Goal: Information Seeking & Learning: Understand process/instructions

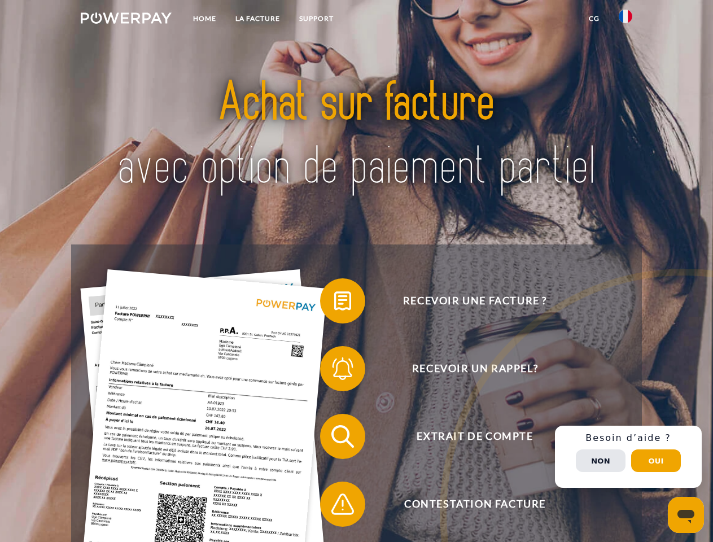
click at [126, 20] on img at bounding box center [126, 17] width 91 height 11
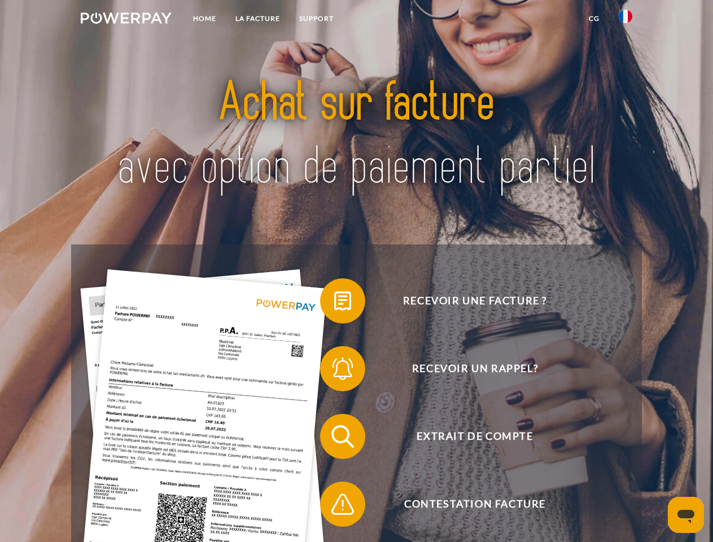
click at [626, 20] on img at bounding box center [626, 17] width 14 height 14
click at [594, 19] on link "CG" at bounding box center [594, 18] width 30 height 20
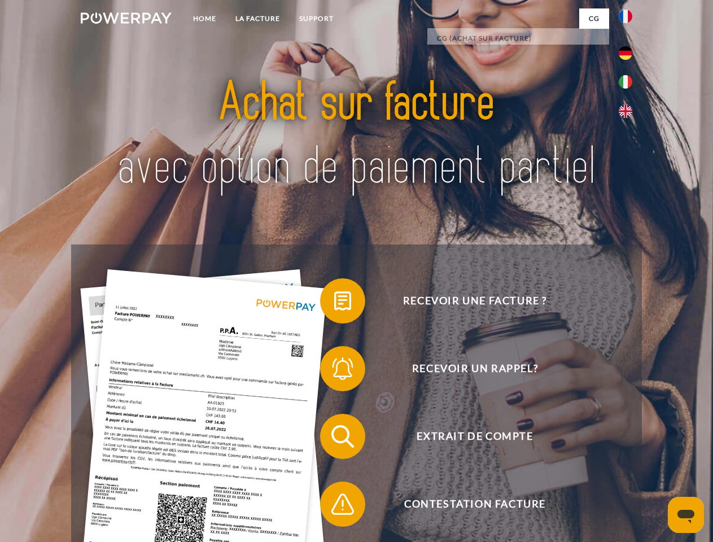
click at [334, 303] on span at bounding box center [326, 301] width 56 height 56
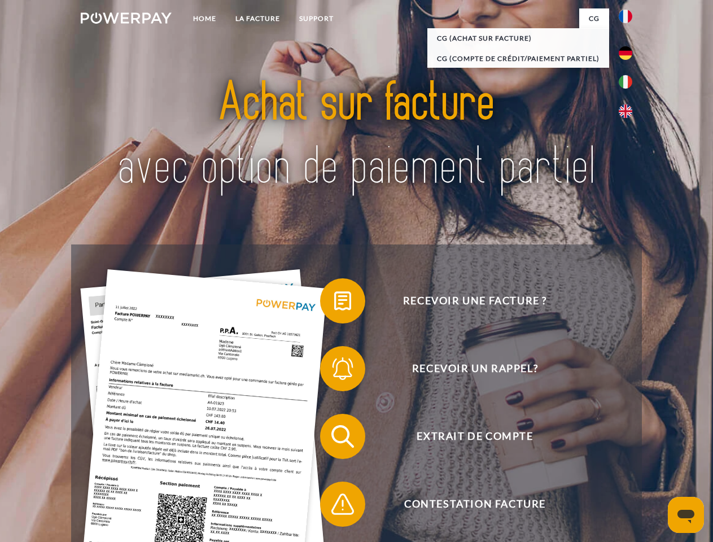
click at [334, 371] on div "Recevoir une facture ? Recevoir un rappel? Extrait de compte retour" at bounding box center [356, 470] width 570 height 452
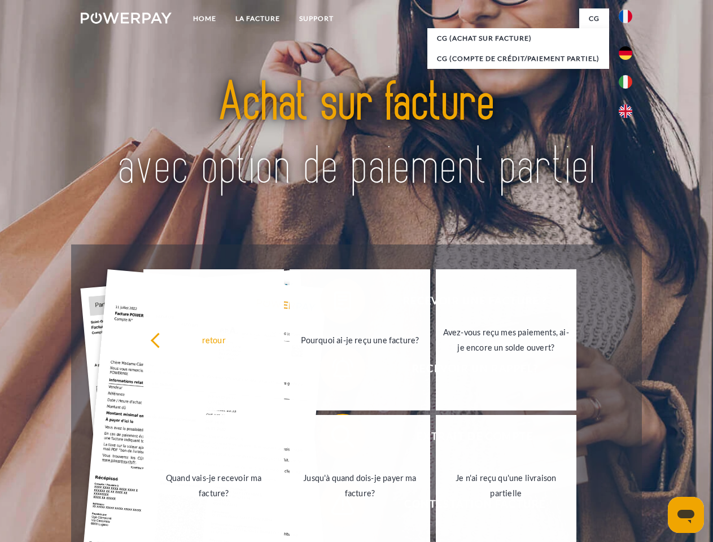
click at [334, 439] on link "Jusqu'à quand dois-je payer ma facture?" at bounding box center [360, 485] width 141 height 141
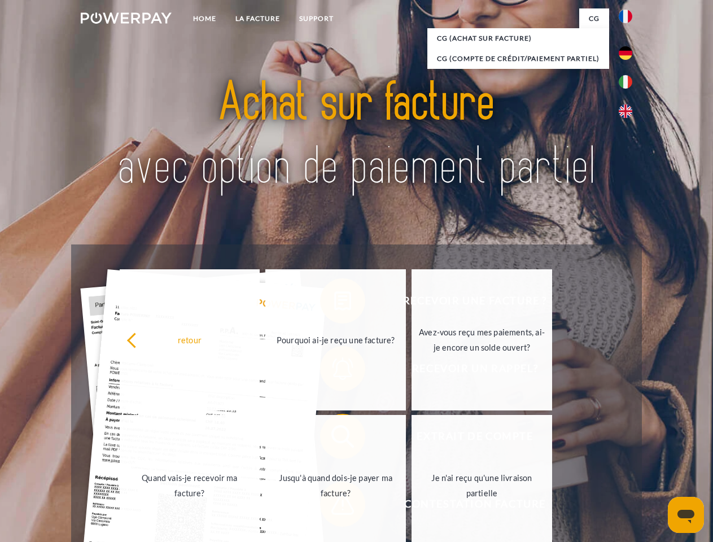
click at [334, 506] on span at bounding box center [326, 504] width 56 height 56
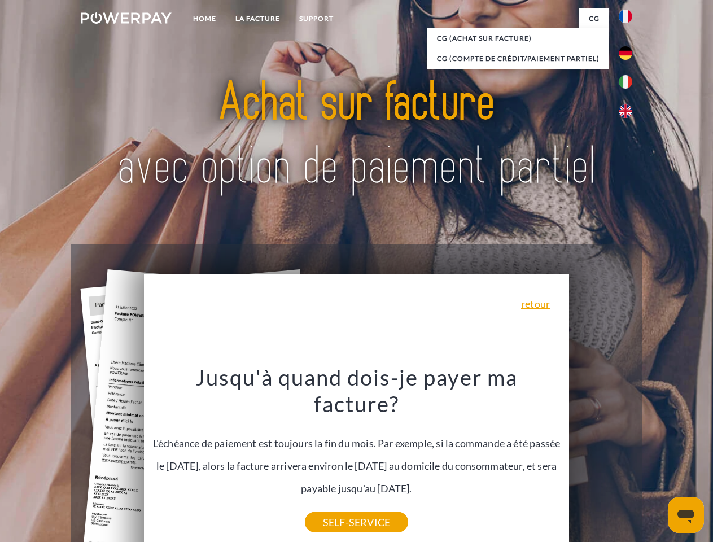
click at [628, 457] on div "Recevoir une facture ? Recevoir un rappel? Extrait de compte retour" at bounding box center [356, 470] width 570 height 452
click at [601, 459] on span "Extrait de compte" at bounding box center [475, 436] width 277 height 45
click at [656, 461] on header "Home LA FACTURE Support" at bounding box center [356, 390] width 713 height 780
